Goal: Check status: Check status

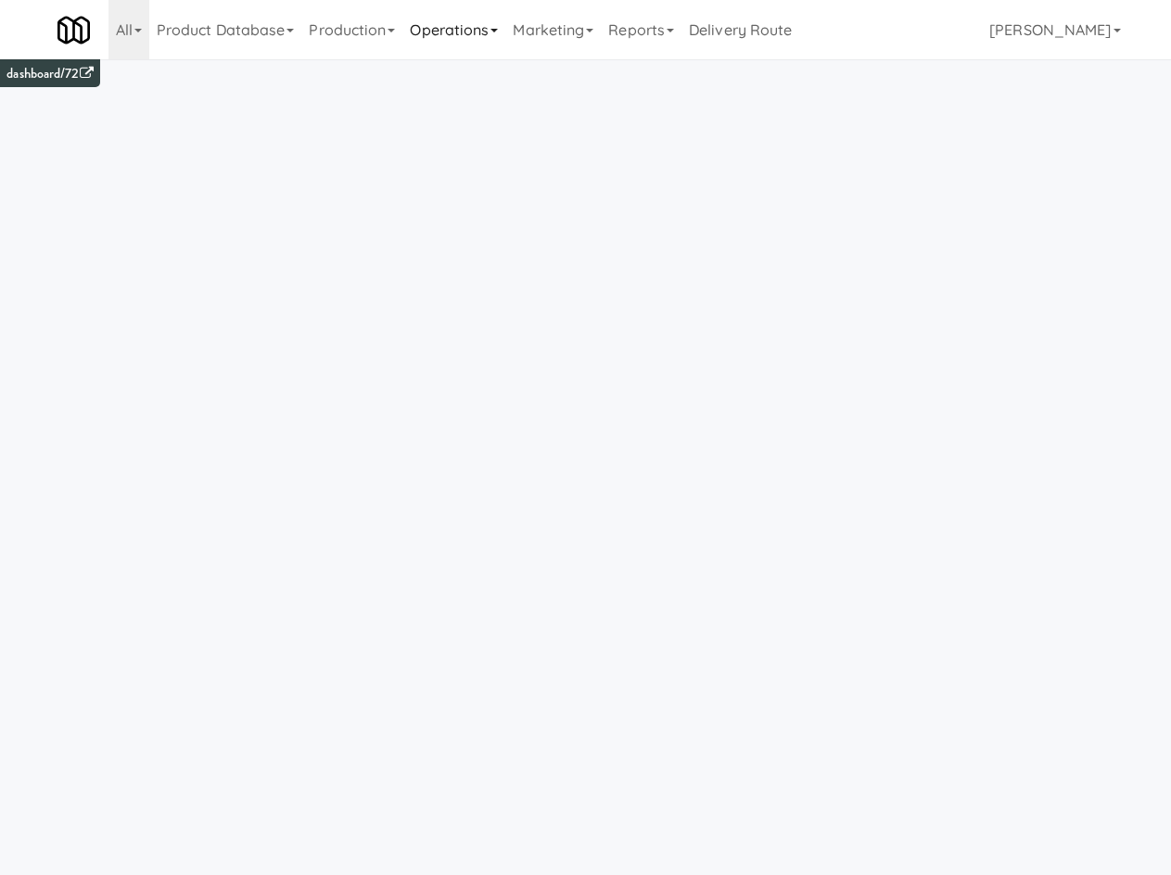
click at [468, 32] on link "Operations" at bounding box center [453, 29] width 103 height 59
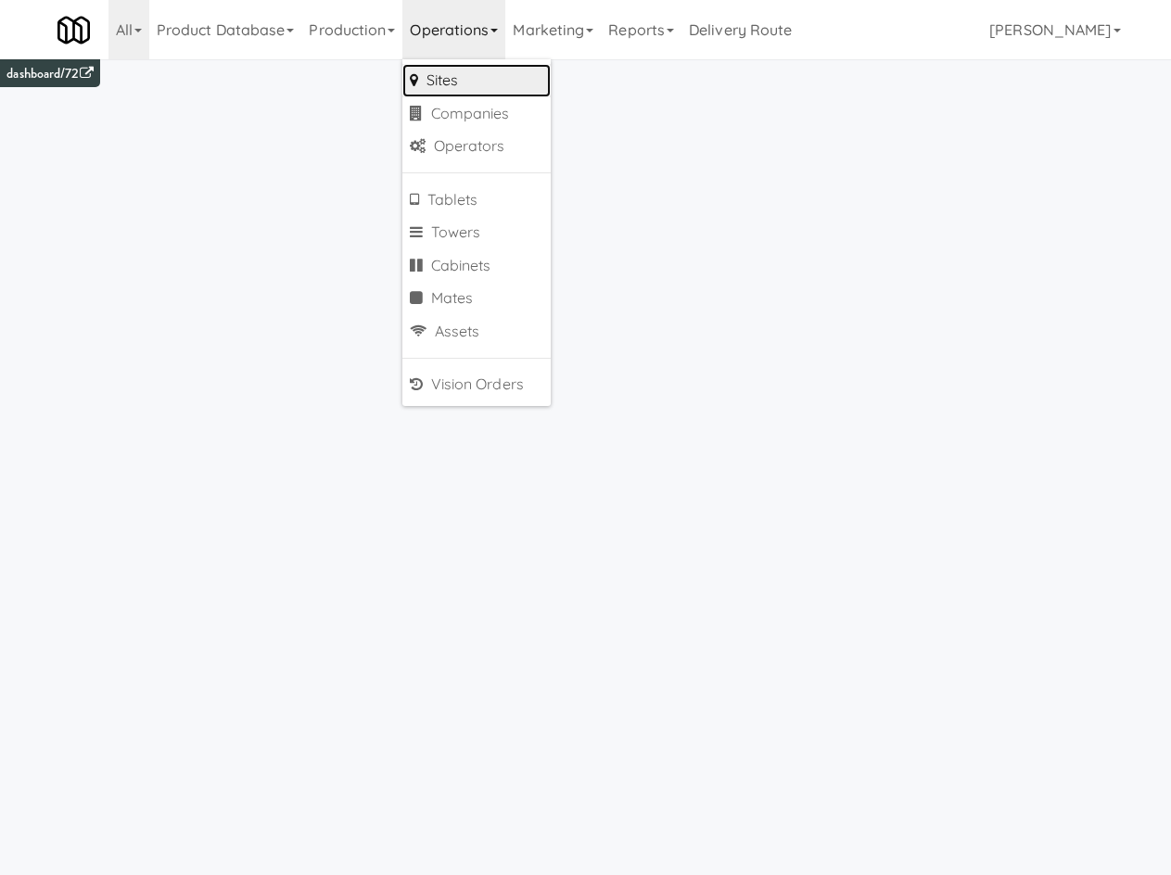
click at [461, 77] on link "Sites" at bounding box center [476, 80] width 148 height 33
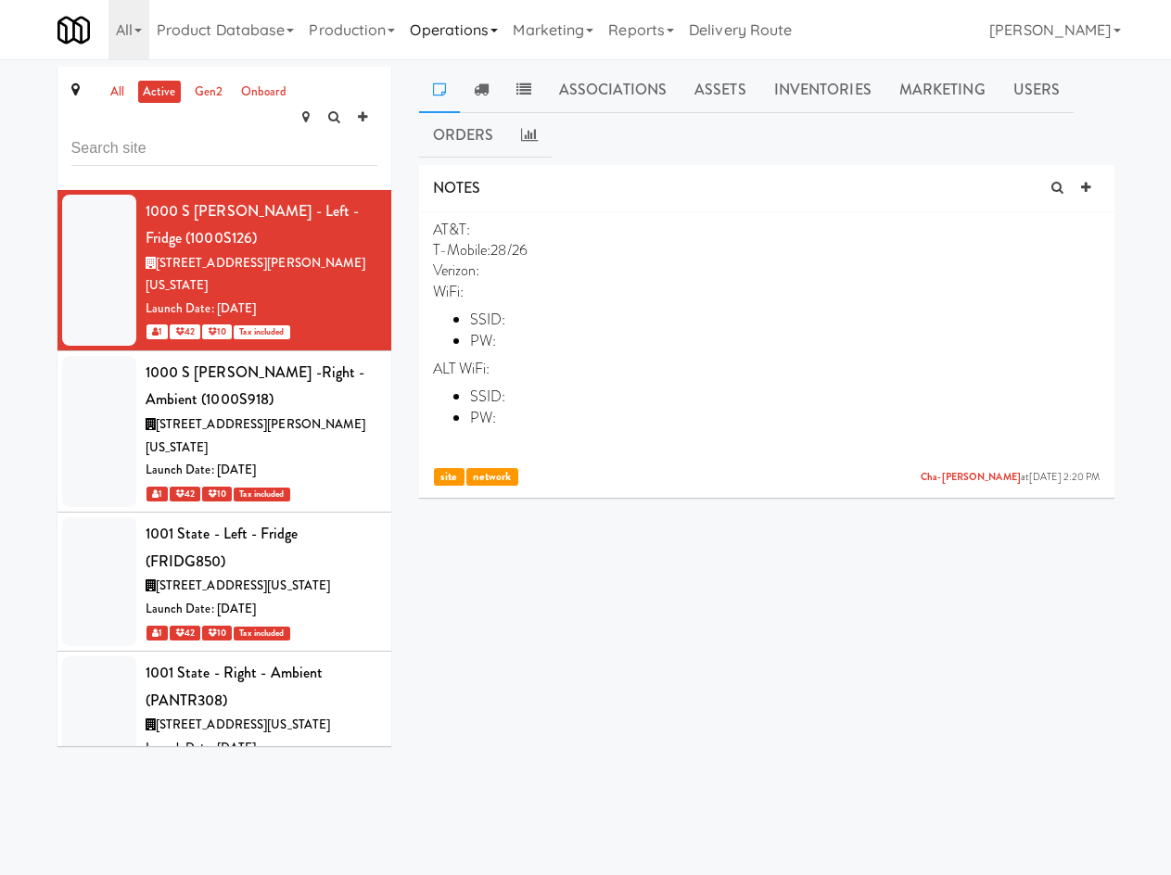
click at [468, 33] on link "Operations" at bounding box center [453, 29] width 103 height 59
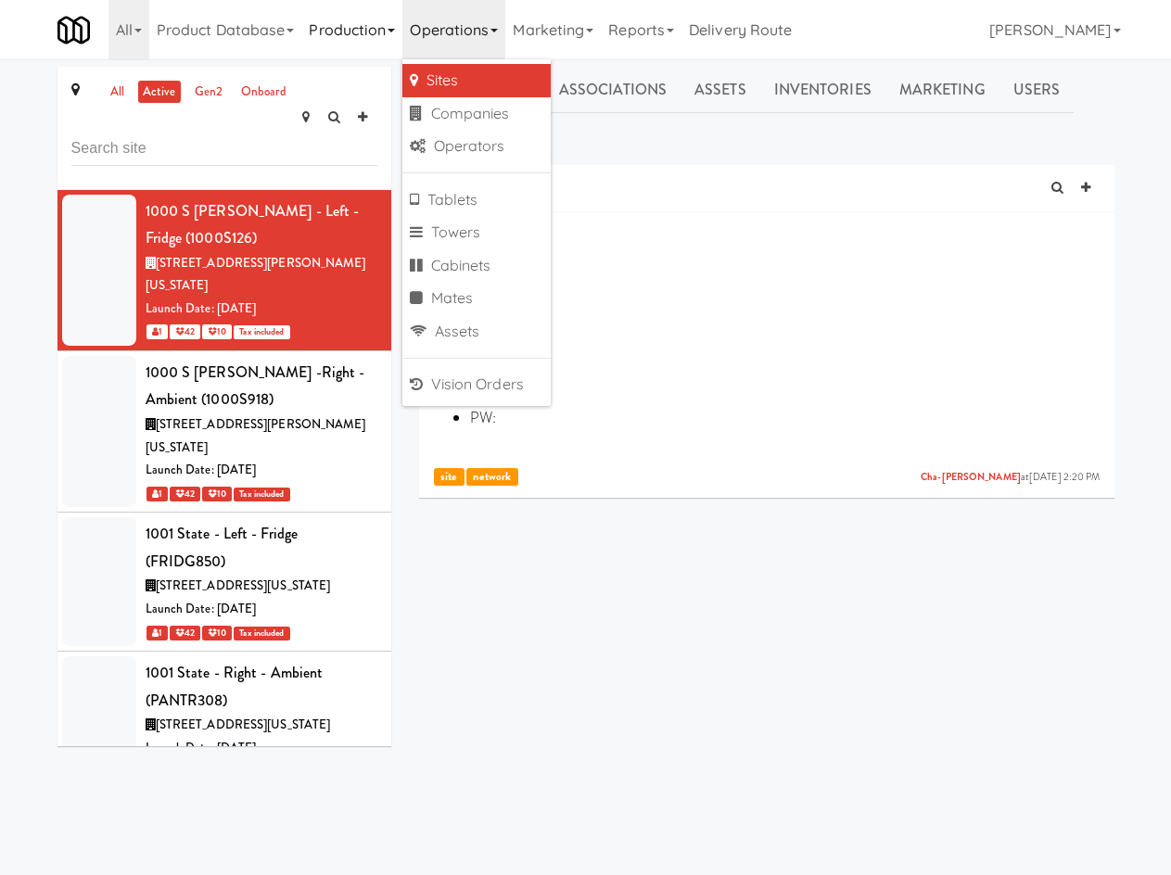
click at [361, 43] on link "Production" at bounding box center [351, 29] width 101 height 59
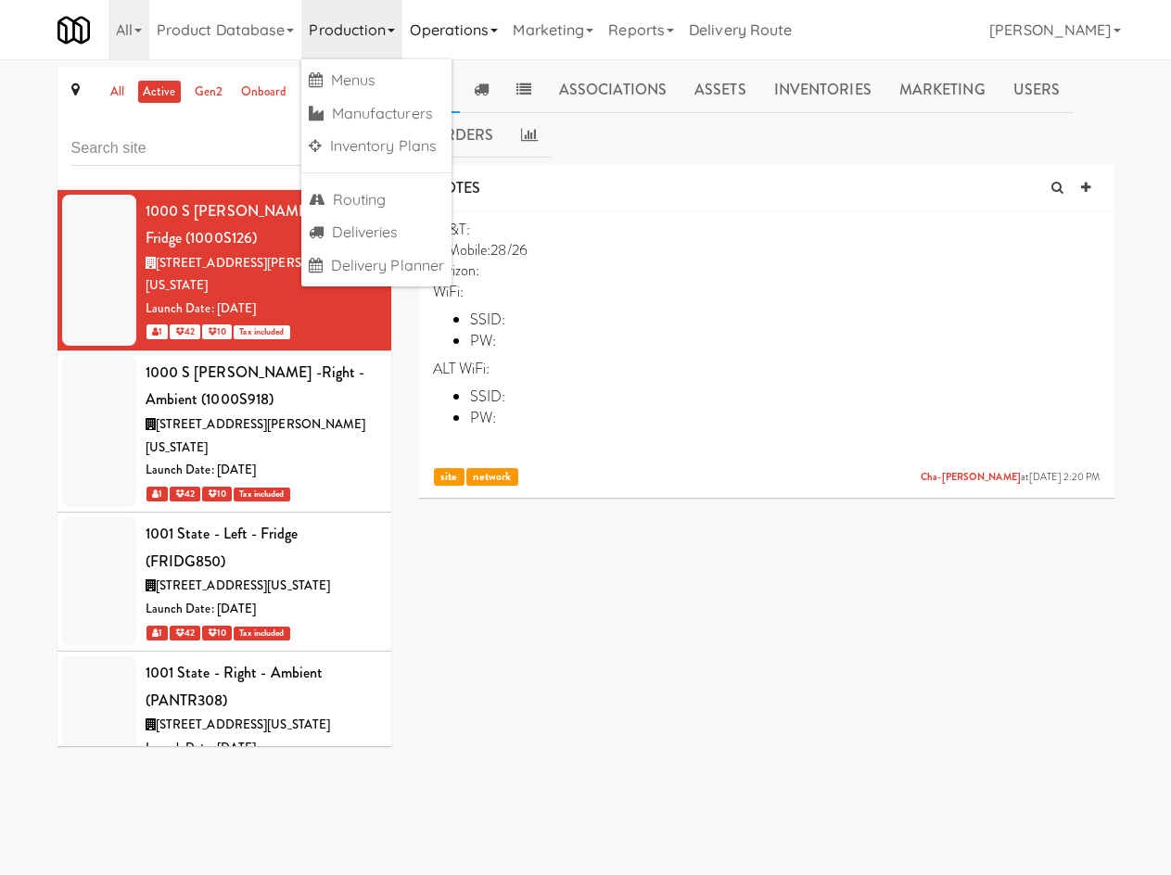
click at [440, 44] on link "Operations" at bounding box center [453, 29] width 103 height 59
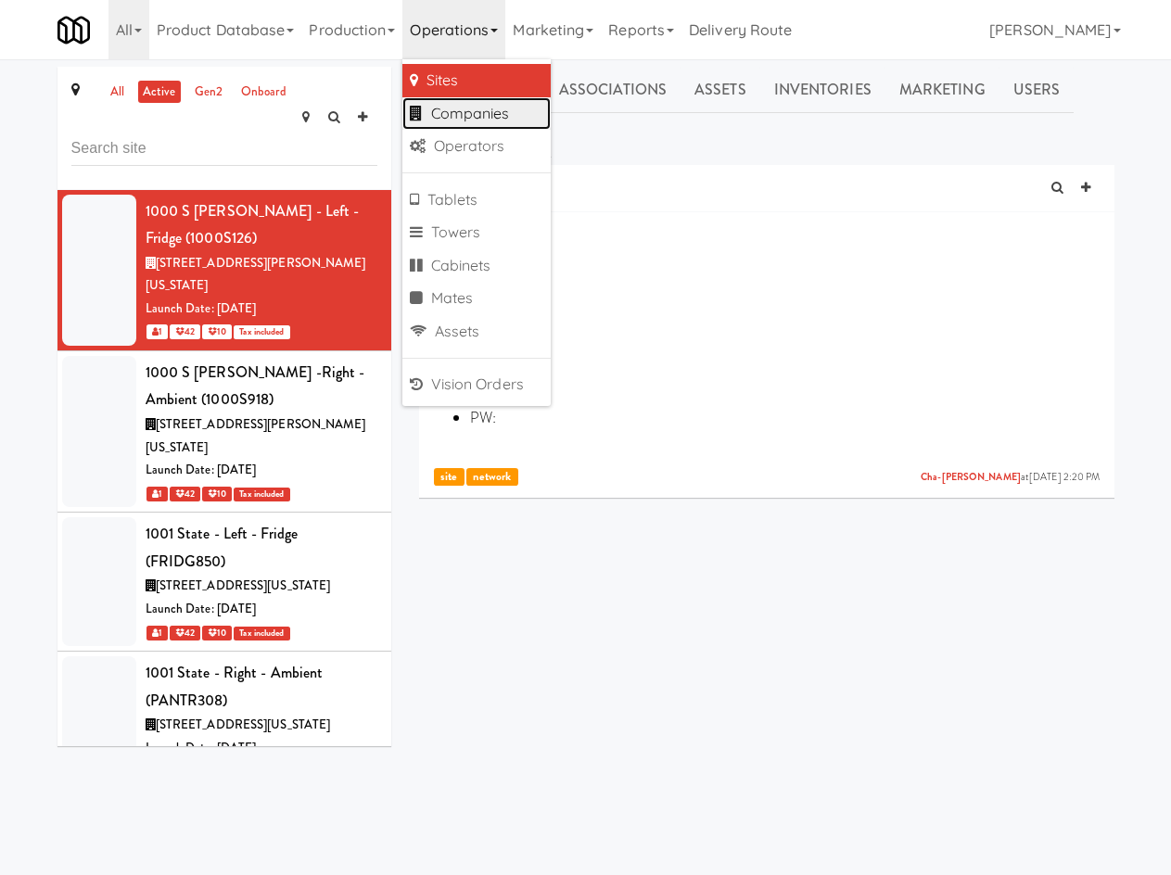
click at [512, 127] on link "Companies" at bounding box center [476, 113] width 148 height 33
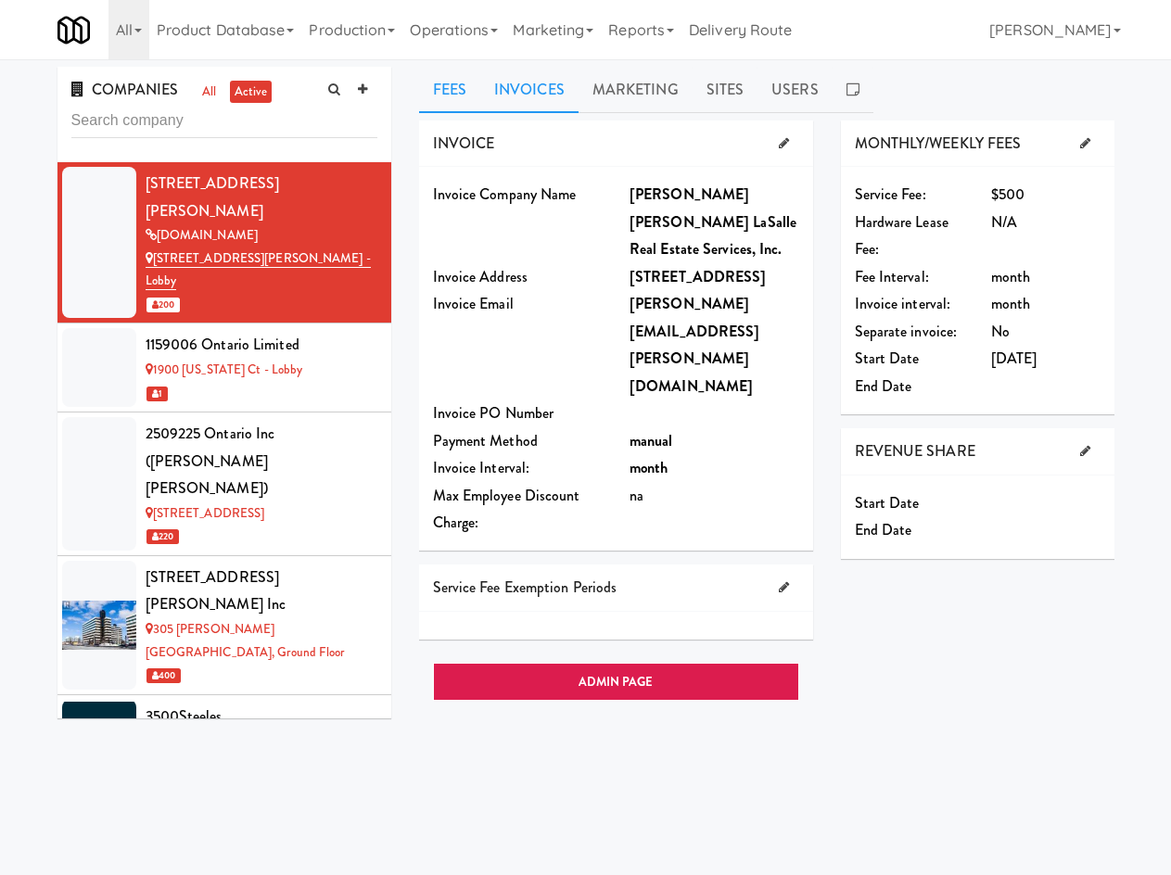
click at [544, 89] on link "Invoices" at bounding box center [529, 90] width 98 height 46
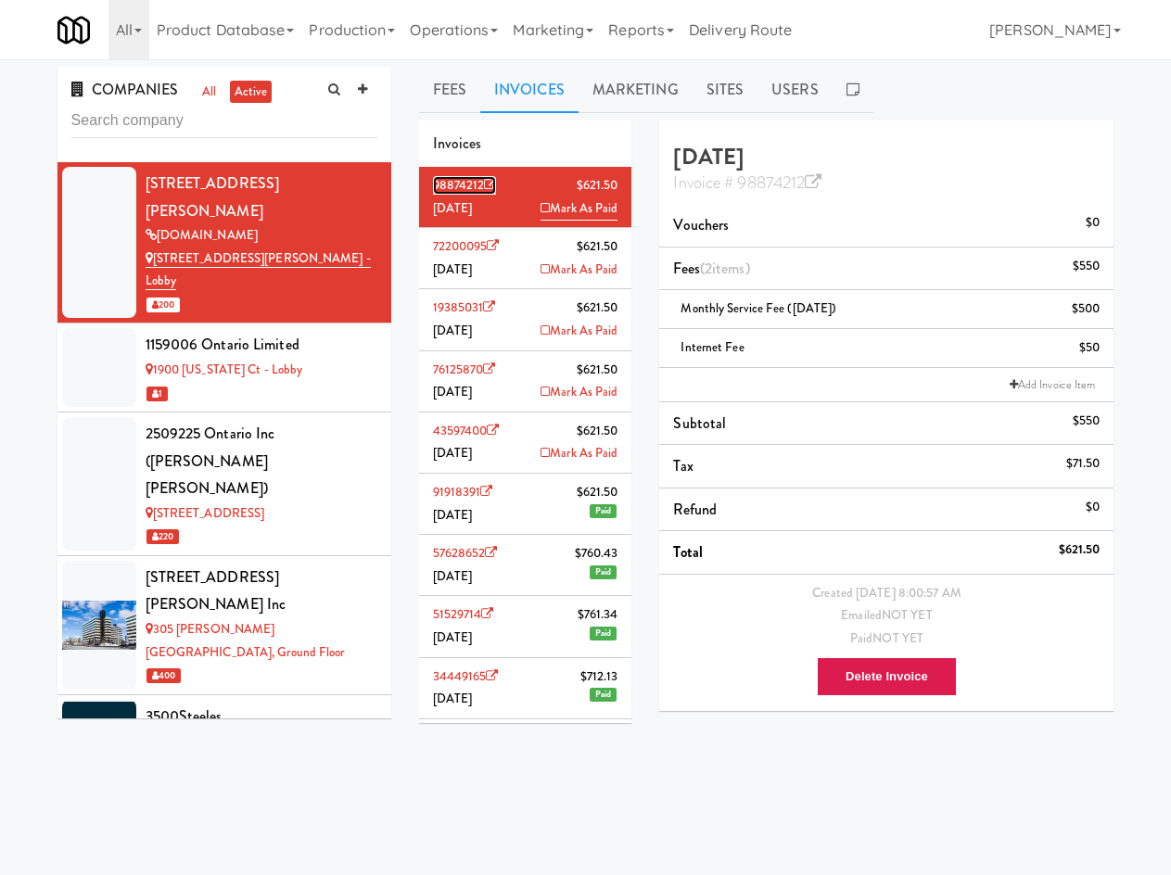
click at [490, 181] on icon at bounding box center [490, 185] width 12 height 12
